Goal: Transaction & Acquisition: Purchase product/service

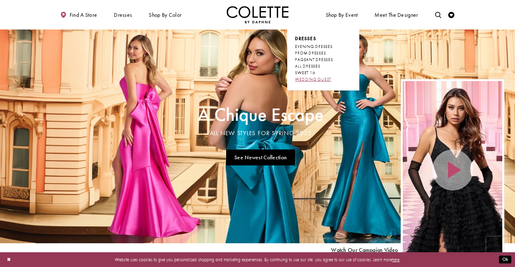
click at [321, 79] on span "WEDDING GUEST" at bounding box center [313, 79] width 36 height 5
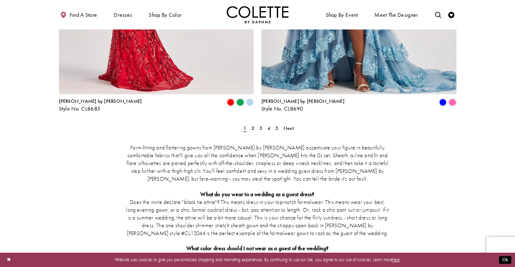
scroll to position [1168, 0]
click at [252, 125] on span "2" at bounding box center [253, 128] width 3 height 7
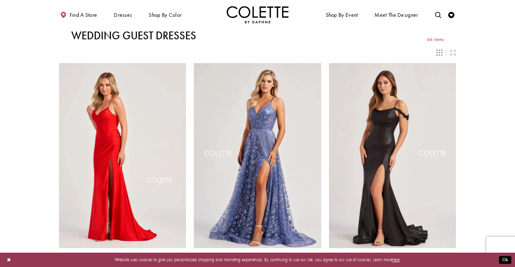
click at [439, 50] on icon "Switch layout to 3 columns" at bounding box center [439, 53] width 6 height 6
click at [453, 52] on icon "Switch layout to 2 columns" at bounding box center [453, 53] width 6 height 6
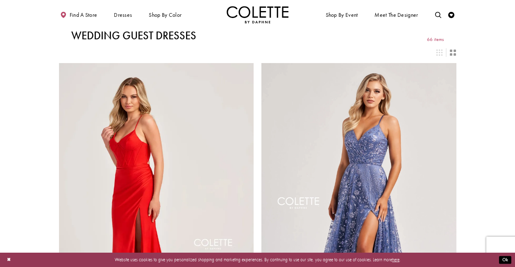
click at [453, 52] on icon "Switch layout to 2 columns" at bounding box center [453, 53] width 6 height 6
click at [439, 52] on icon "Switch layout to 3 columns" at bounding box center [439, 53] width 6 height 6
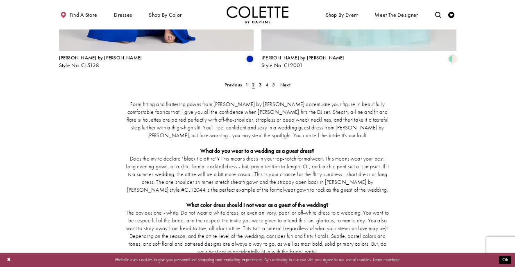
scroll to position [1209, 0]
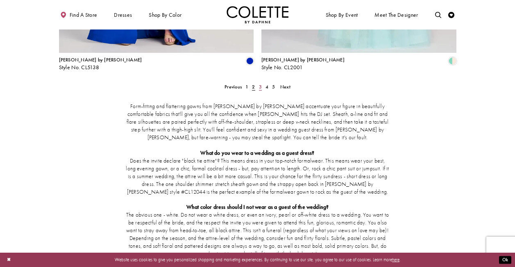
click at [260, 84] on span "3" at bounding box center [260, 87] width 3 height 7
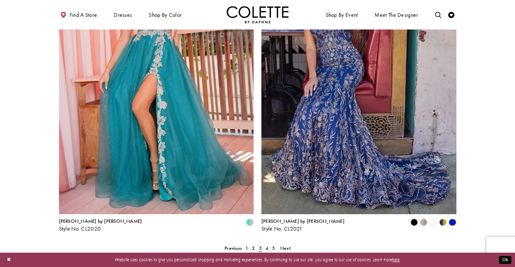
scroll to position [1048, 0]
click at [268, 245] on span "4" at bounding box center [266, 248] width 3 height 7
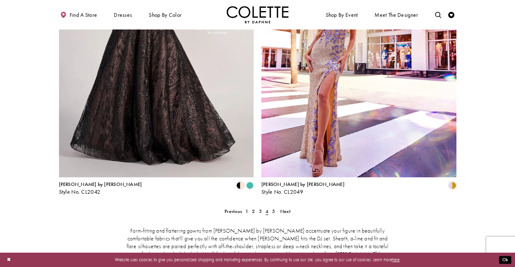
scroll to position [1086, 0]
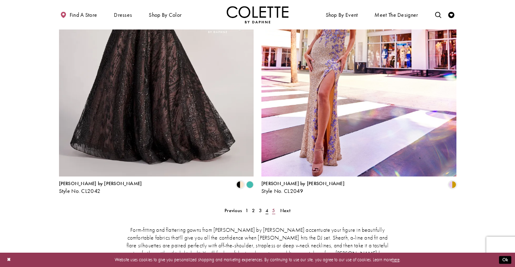
click at [273, 207] on span "5" at bounding box center [273, 210] width 3 height 7
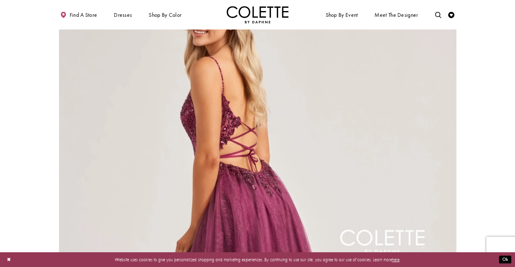
scroll to position [795, 0]
